Goal: Navigation & Orientation: Find specific page/section

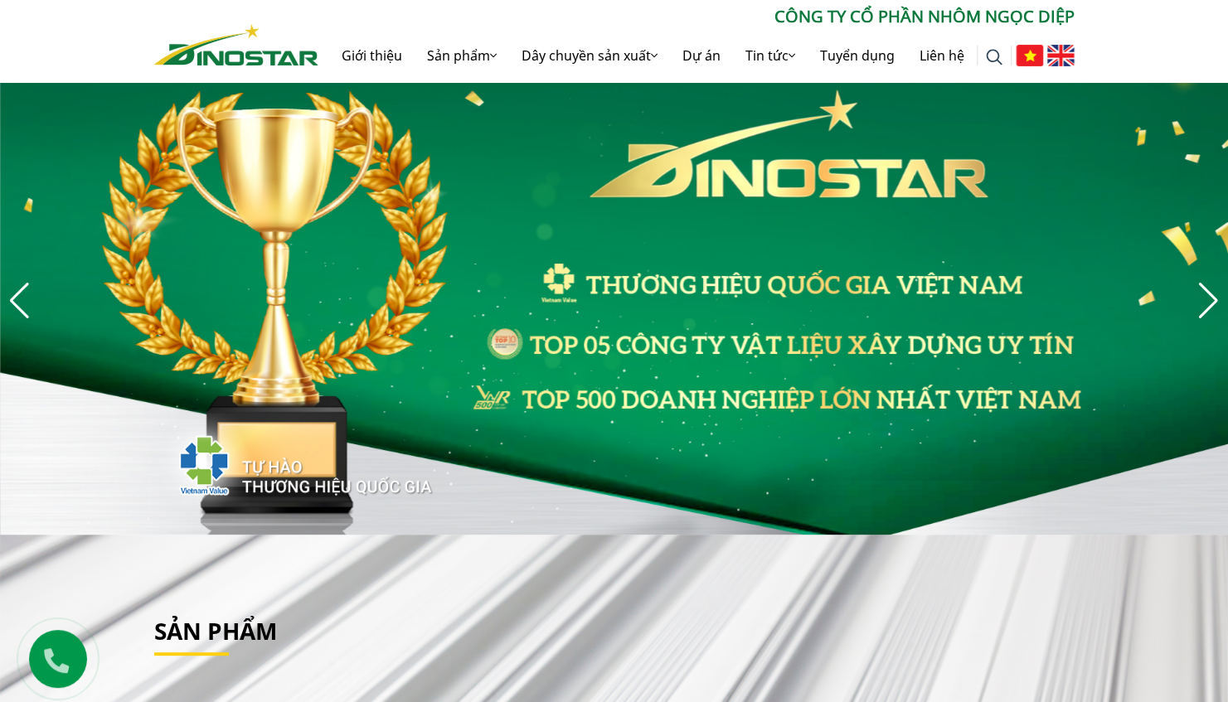
drag, startPoint x: 1142, startPoint y: 51, endPoint x: 1082, endPoint y: 59, distance: 61.0
click at [1142, 51] on div "Tìm kiếm cho: ******** CÔNG TY CỔ PHẦN NHÔM NGỌC DIỆP Giới thiệu Sản phẩm Sản p…" at bounding box center [614, 41] width 1228 height 82
click at [1051, 57] on img at bounding box center [1060, 56] width 27 height 22
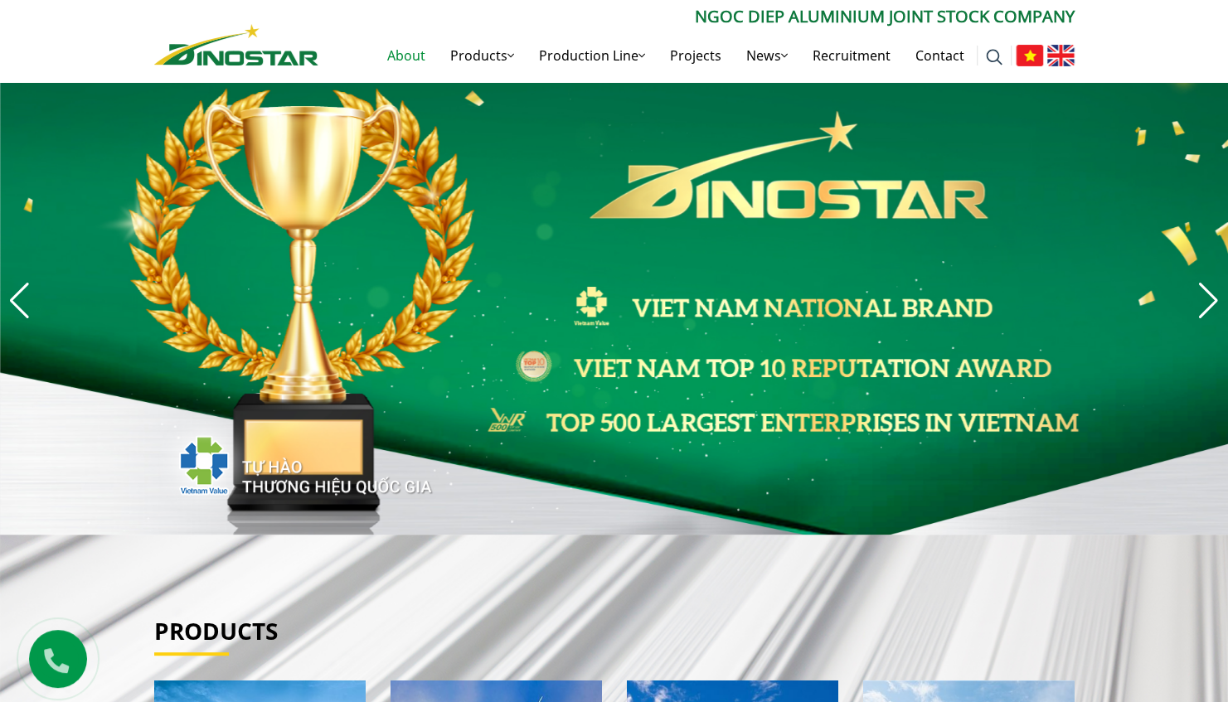
click at [403, 61] on link "About" at bounding box center [406, 55] width 63 height 53
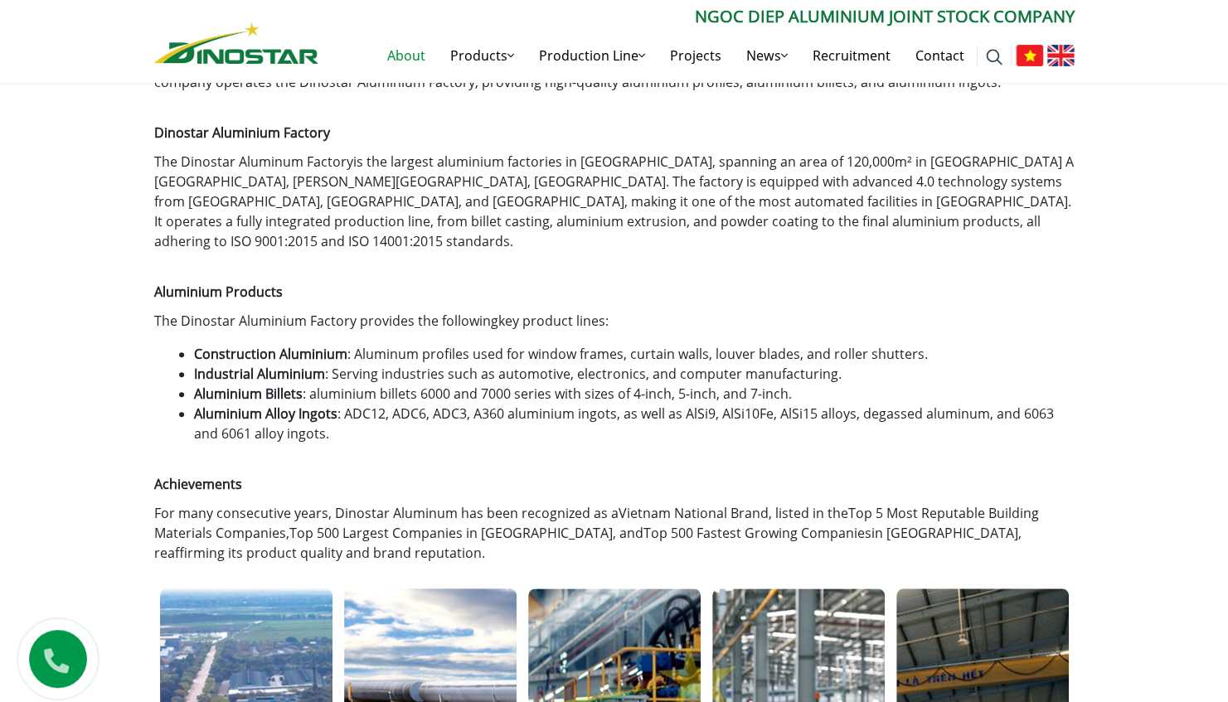
scroll to position [415, 0]
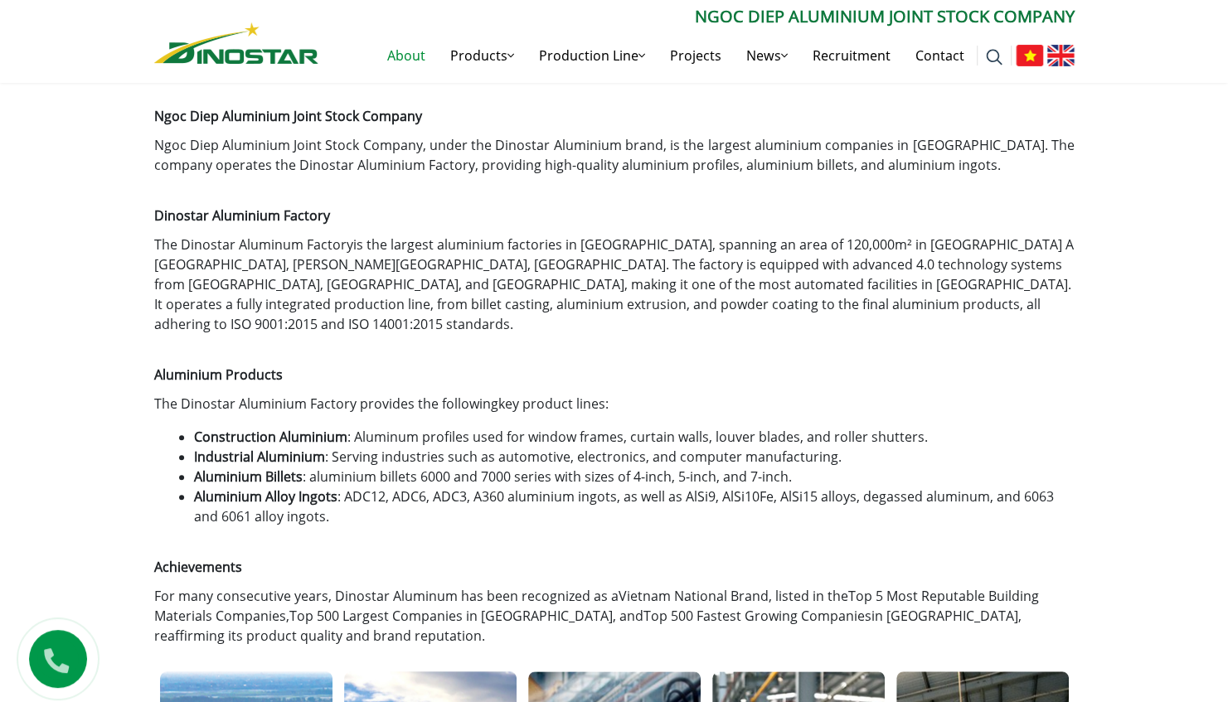
click at [116, 404] on div "About products Home » About [PERSON_NAME] Aluminium Joint Stock Company [PERSON…" at bounding box center [614, 695] width 1228 height 1507
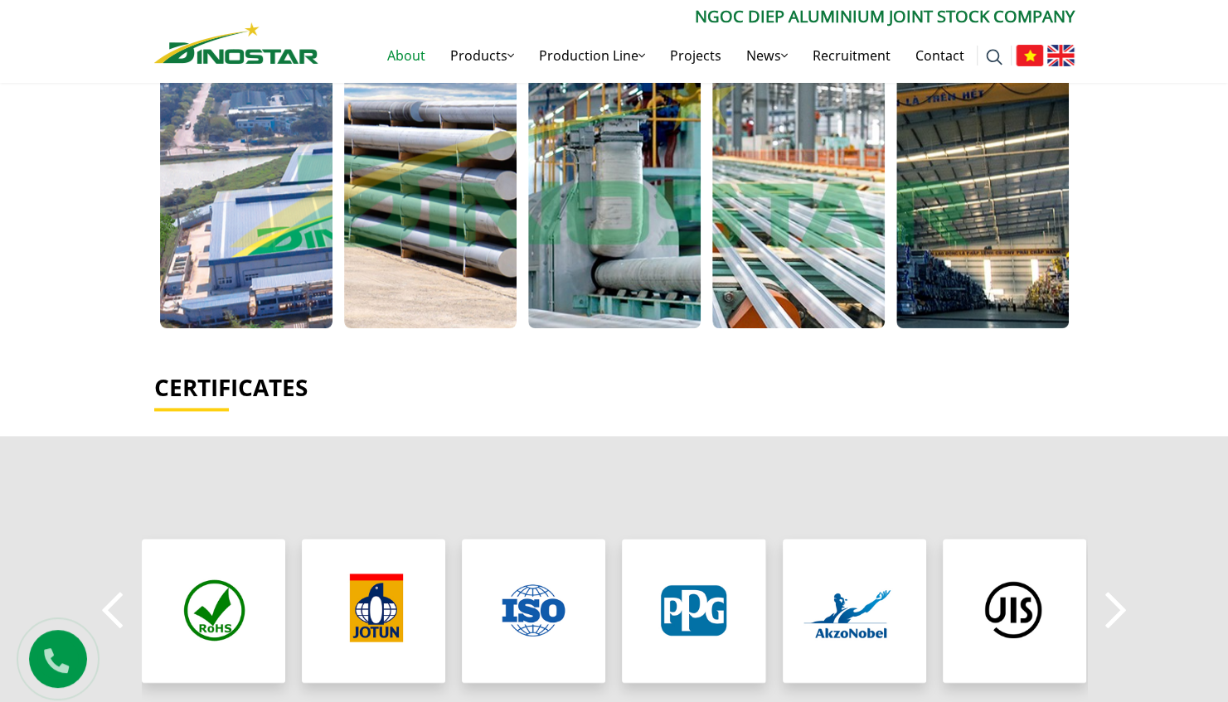
scroll to position [1479, 0]
